Goal: Navigation & Orientation: Find specific page/section

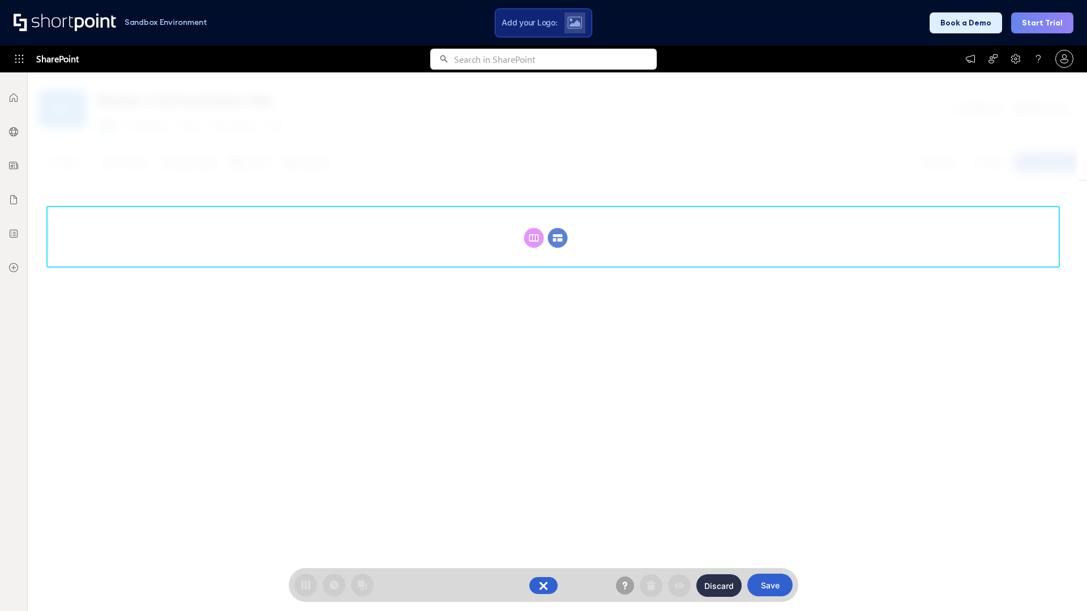
click at [558, 238] on circle at bounding box center [558, 238] width 20 height 20
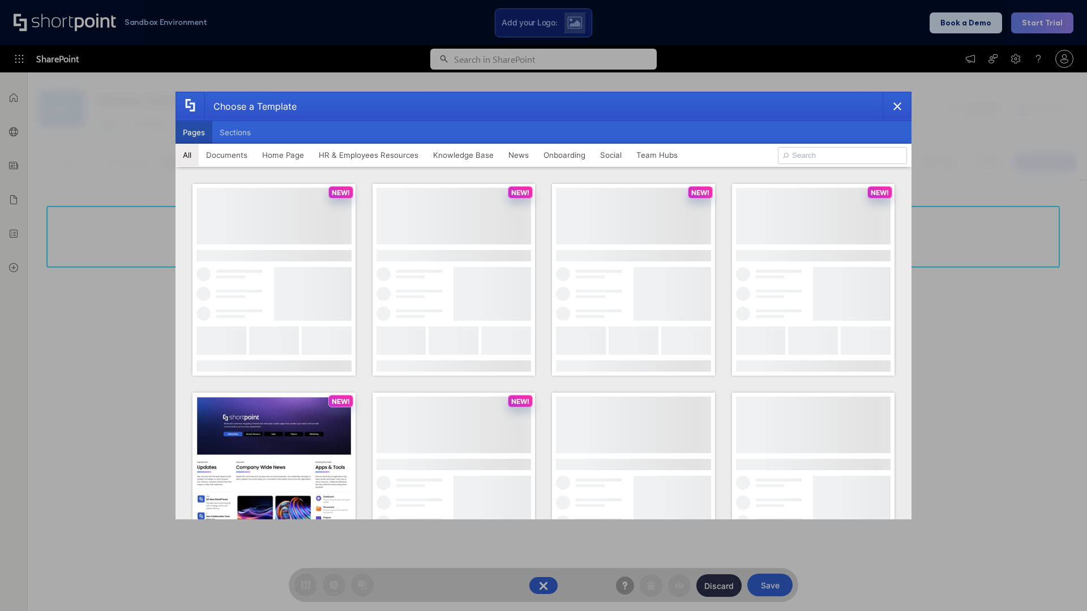
click at [194, 132] on button "Pages" at bounding box center [194, 132] width 37 height 23
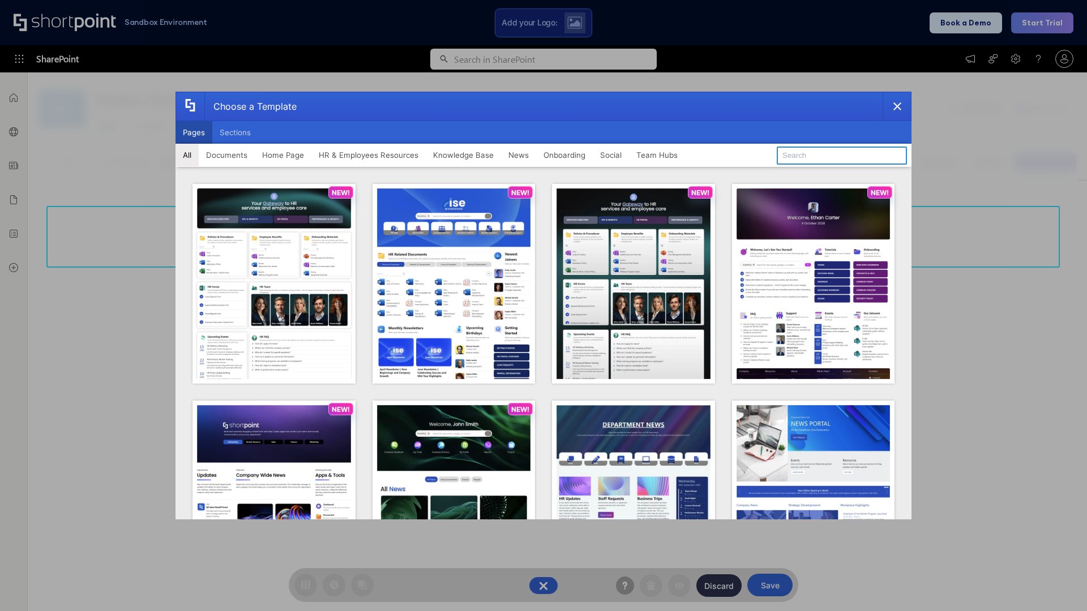
type input "HR 11"
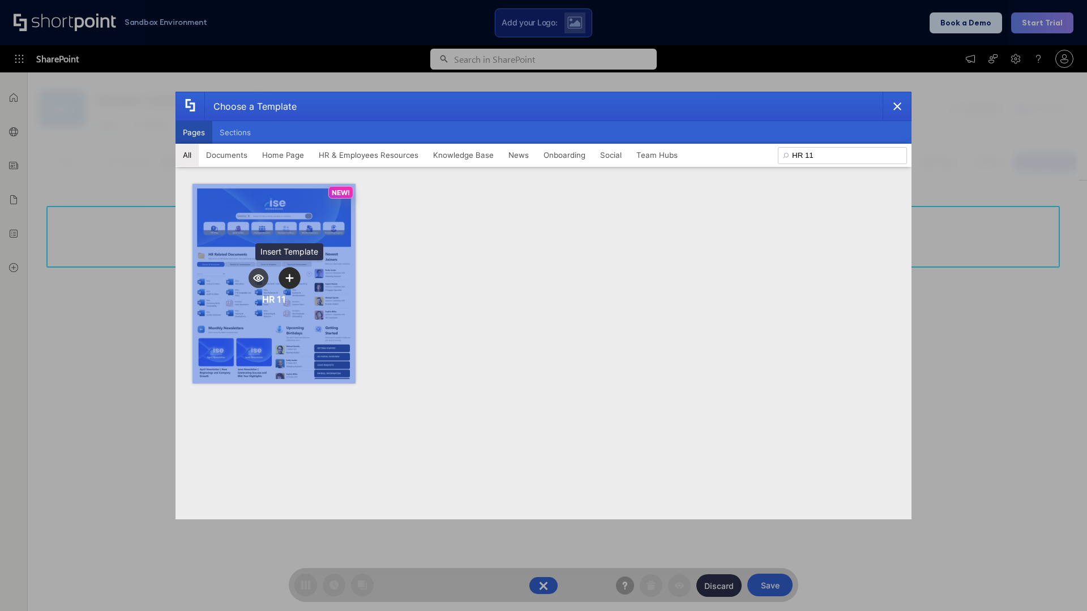
click at [289, 278] on icon "template selector" at bounding box center [289, 278] width 8 height 8
